Goal: Transaction & Acquisition: Subscribe to service/newsletter

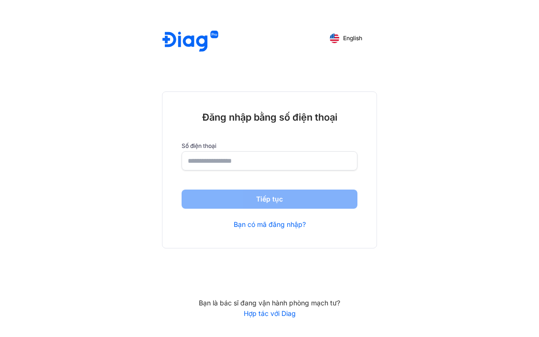
click at [336, 38] on img at bounding box center [335, 38] width 10 height 10
click at [274, 316] on link "Partner with Diag" at bounding box center [269, 313] width 215 height 9
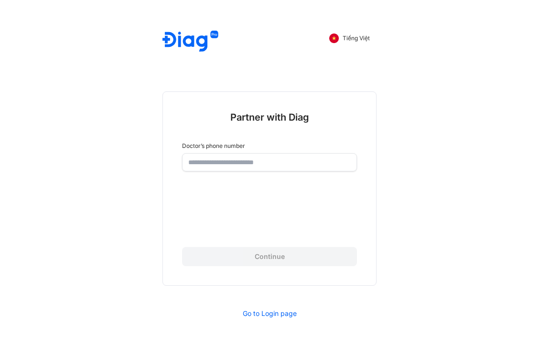
click at [246, 168] on input "number" at bounding box center [269, 161] width 163 height 17
type input "*"
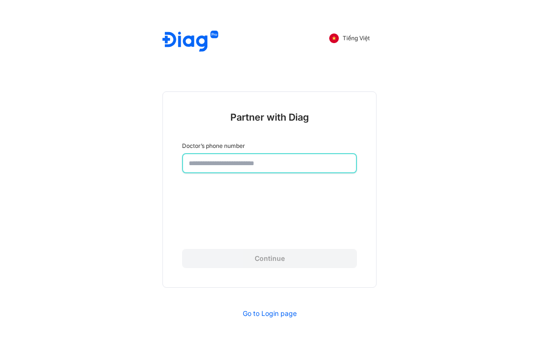
click at [184, 41] on img at bounding box center [191, 42] width 56 height 22
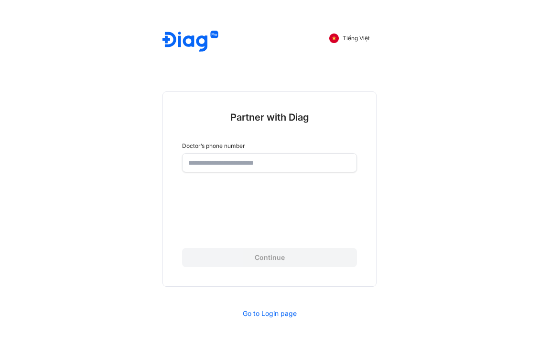
click at [212, 38] on img at bounding box center [191, 42] width 56 height 22
